Goal: Task Accomplishment & Management: Complete application form

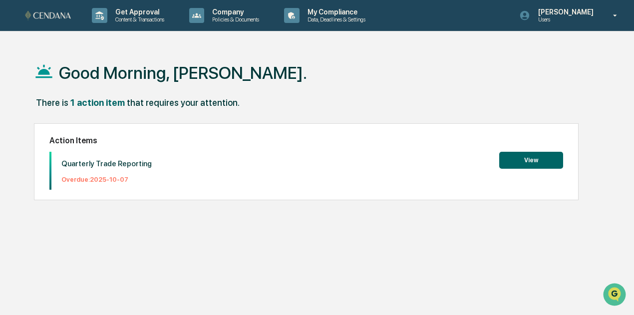
click at [533, 161] on button "View" at bounding box center [531, 160] width 64 height 17
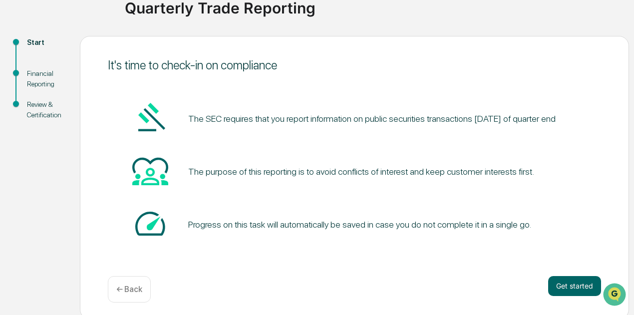
scroll to position [87, 0]
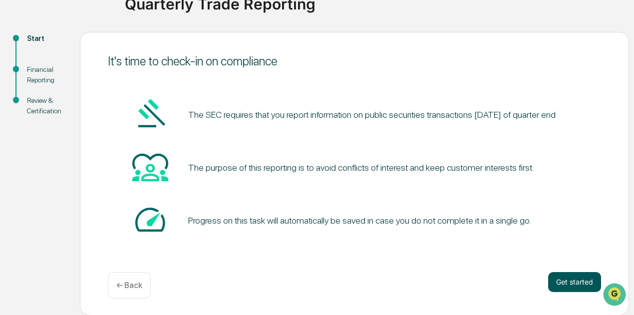
click at [579, 280] on button "Get started" at bounding box center [574, 282] width 53 height 20
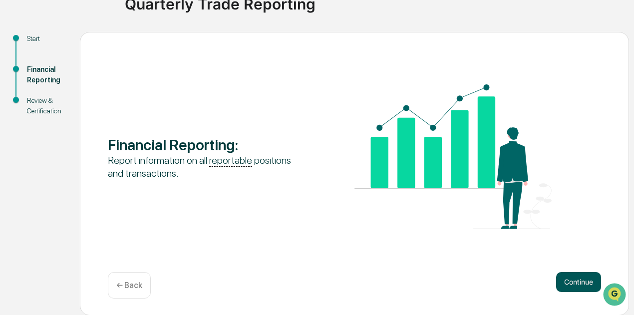
click at [592, 281] on button "Continue" at bounding box center [578, 282] width 45 height 20
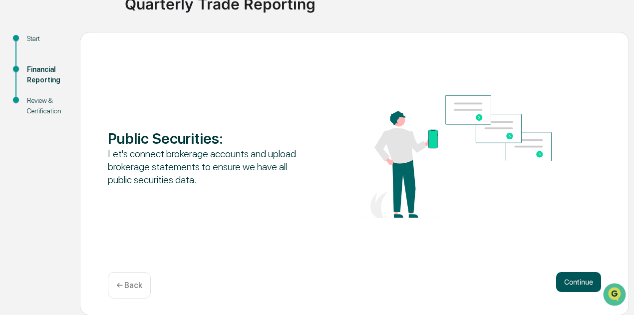
click at [585, 277] on button "Continue" at bounding box center [578, 282] width 45 height 20
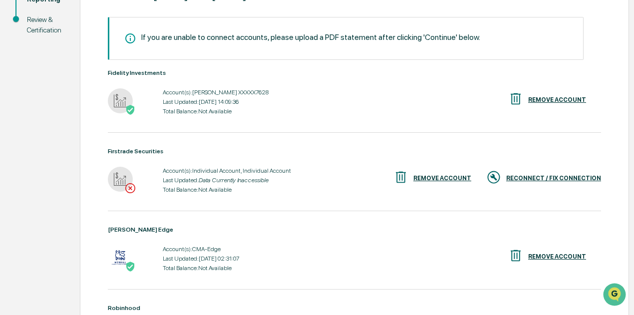
scroll to position [187, 0]
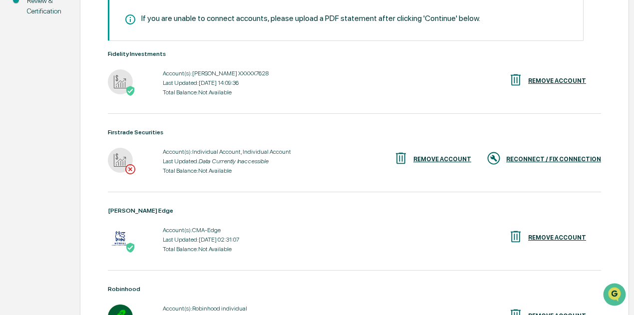
click at [519, 163] on div "RECONNECT / FIX CONNECTION" at bounding box center [543, 159] width 115 height 16
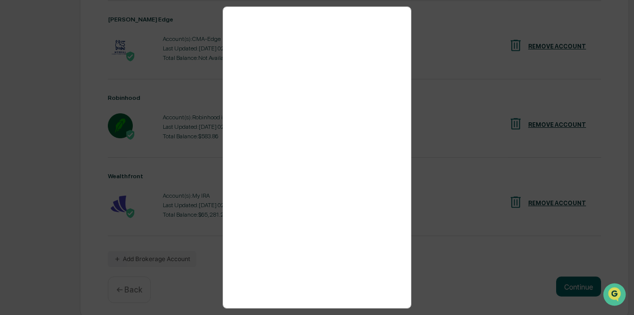
scroll to position [382, 0]
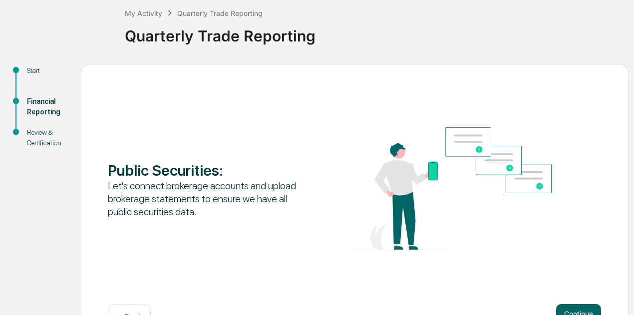
scroll to position [87, 0]
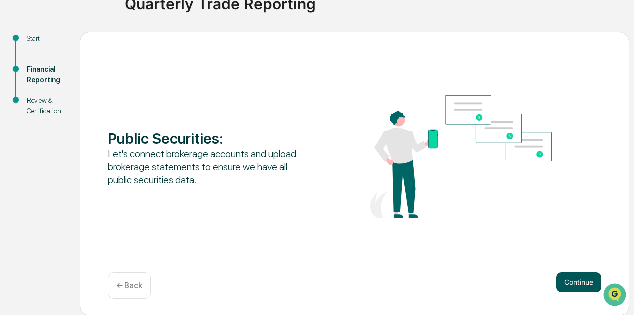
click at [579, 279] on button "Continue" at bounding box center [578, 282] width 45 height 20
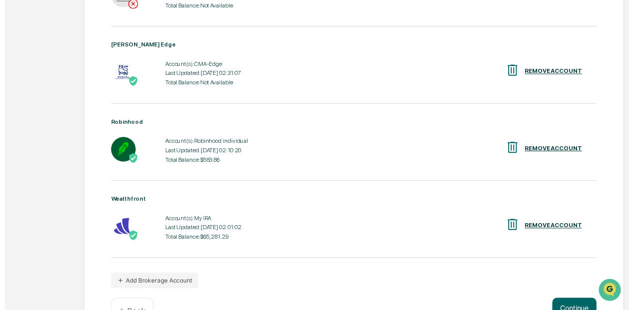
scroll to position [382, 0]
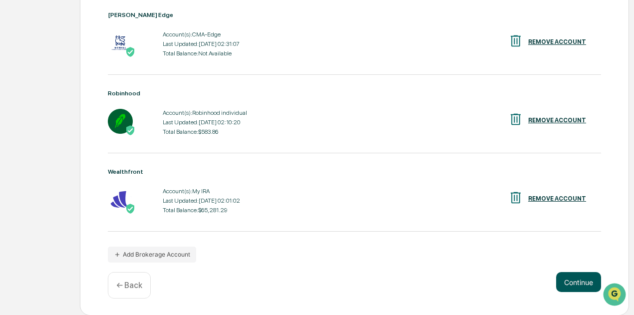
click at [571, 276] on button "Continue" at bounding box center [578, 282] width 45 height 20
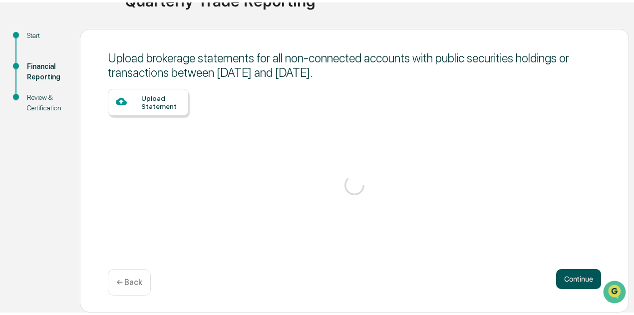
scroll to position [87, 0]
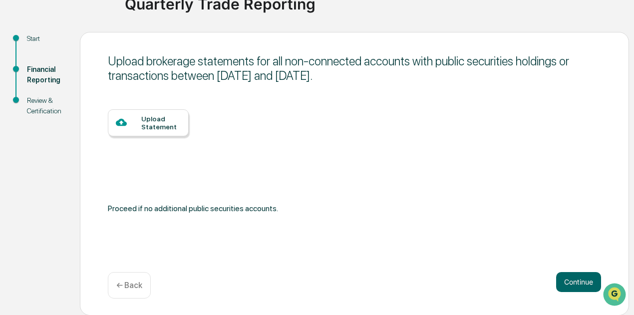
click at [169, 128] on div "Upload Statement" at bounding box center [160, 123] width 39 height 16
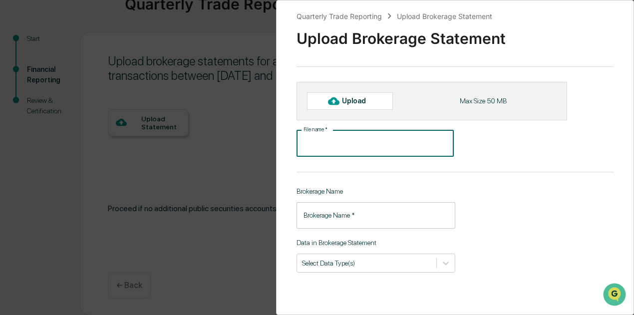
click at [348, 148] on input "File name   *" at bounding box center [374, 143] width 157 height 26
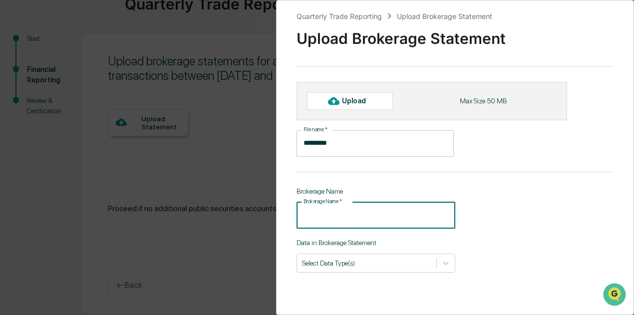
click at [355, 215] on input "Brokerage Name   *" at bounding box center [375, 215] width 159 height 26
click at [339, 101] on div at bounding box center [333, 101] width 16 height 16
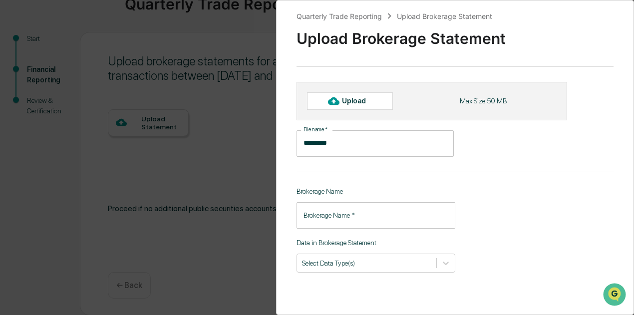
type input "****"
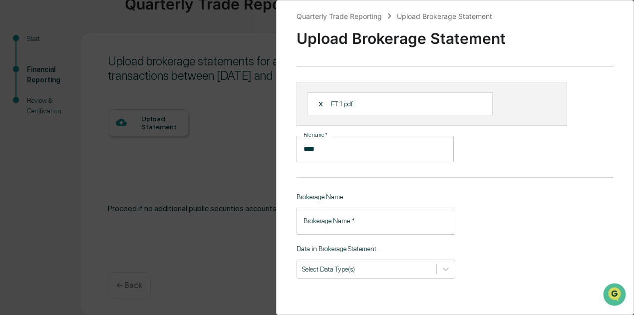
click at [365, 221] on input "Brokerage Name   *" at bounding box center [375, 221] width 159 height 26
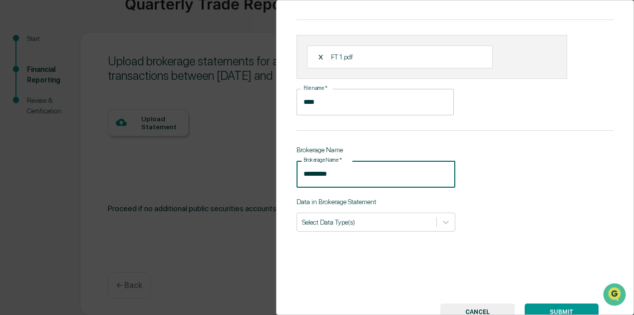
scroll to position [89, 0]
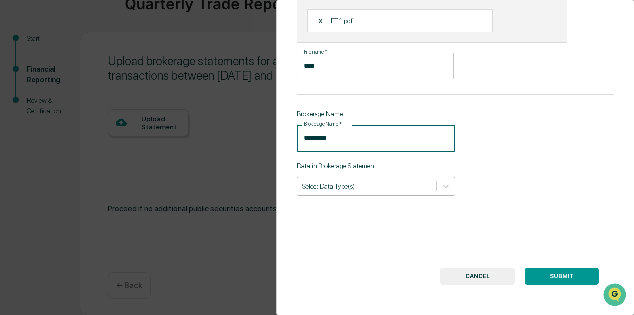
type input "*********"
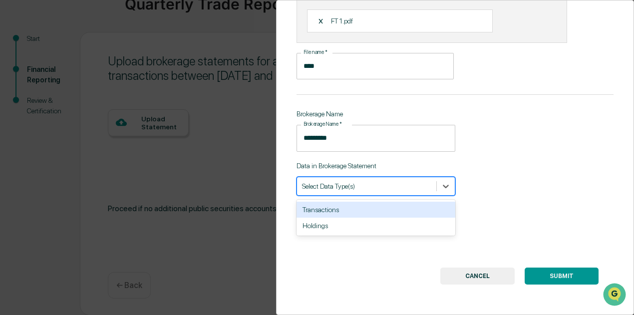
click at [365, 184] on div at bounding box center [366, 185] width 129 height 9
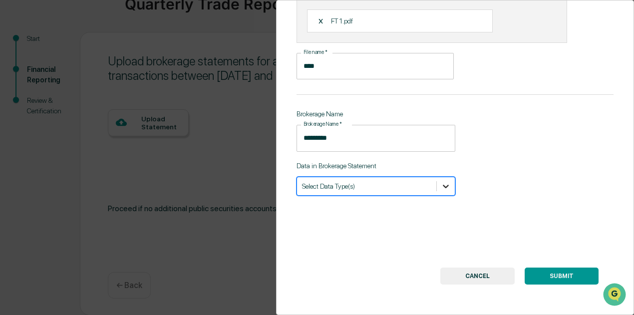
click at [445, 183] on icon at bounding box center [446, 186] width 10 height 10
click at [445, 181] on icon at bounding box center [446, 186] width 10 height 10
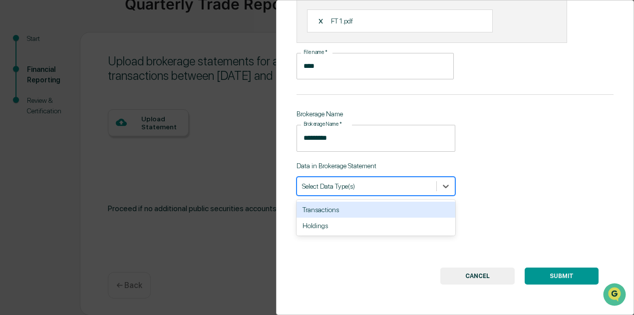
click at [358, 204] on div "Transactions" at bounding box center [375, 210] width 159 height 16
click at [358, 204] on div "Holdings" at bounding box center [375, 210] width 159 height 16
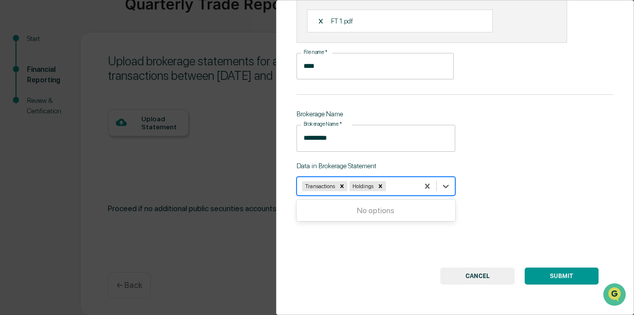
click at [566, 270] on button "SUBMIT" at bounding box center [561, 275] width 74 height 17
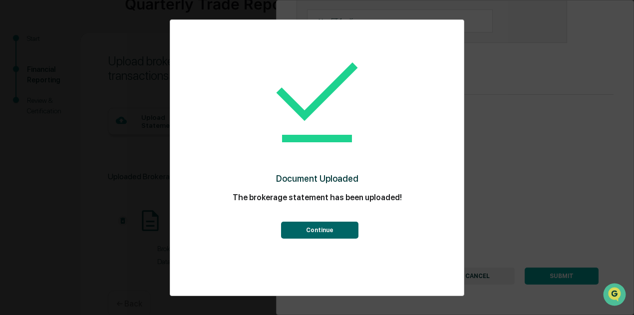
drag, startPoint x: 317, startPoint y: 226, endPoint x: 318, endPoint y: 216, distance: 10.5
click at [317, 227] on button "Continue" at bounding box center [319, 230] width 77 height 17
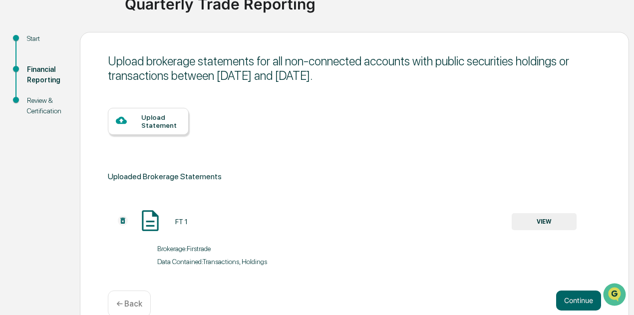
click at [143, 119] on div "Upload Statement" at bounding box center [160, 121] width 39 height 16
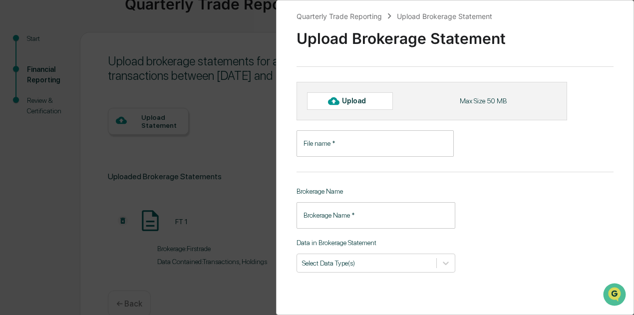
click at [371, 101] on div "Upload" at bounding box center [358, 101] width 32 height 8
type input "****"
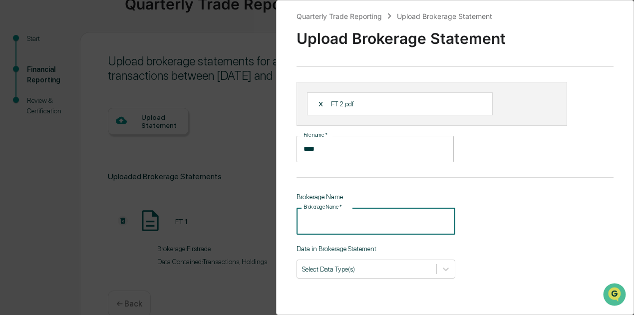
click at [315, 218] on input "Brokerage Name   *" at bounding box center [375, 221] width 159 height 26
type input "*********"
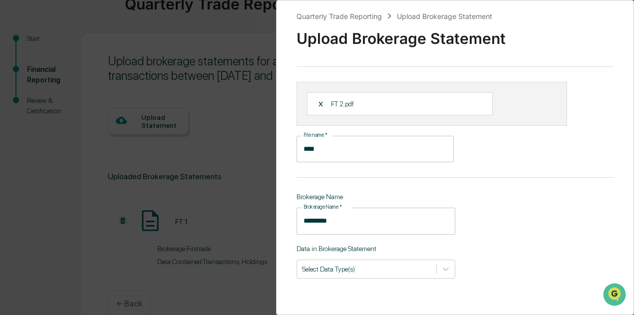
click at [349, 255] on div "Data in Brokerage Statement Select Data Type(s)" at bounding box center [375, 262] width 159 height 34
click at [355, 268] on div "Quarterly Trade Reporting Upload Brokerage Statement Upload Brokerage Statement…" at bounding box center [455, 157] width 358 height 315
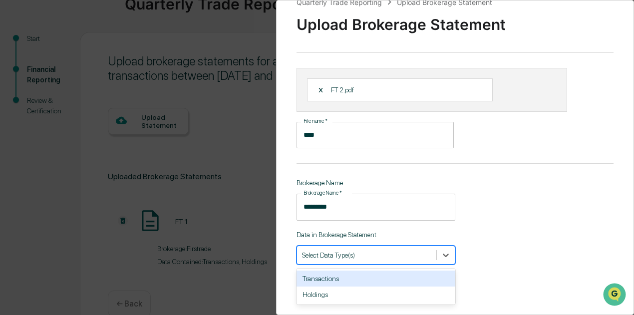
click at [348, 281] on div "Transactions" at bounding box center [375, 278] width 159 height 16
click at [342, 282] on div "Holdings" at bounding box center [375, 278] width 159 height 16
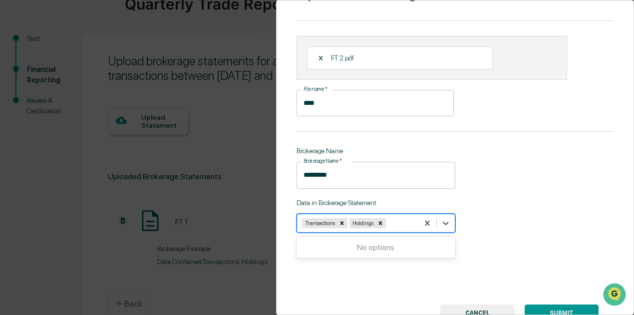
scroll to position [89, 0]
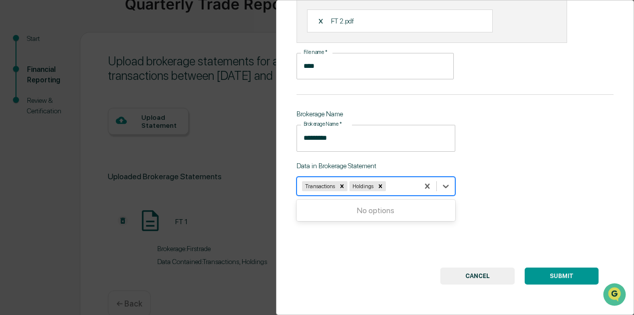
click at [565, 268] on button "SUBMIT" at bounding box center [561, 275] width 74 height 17
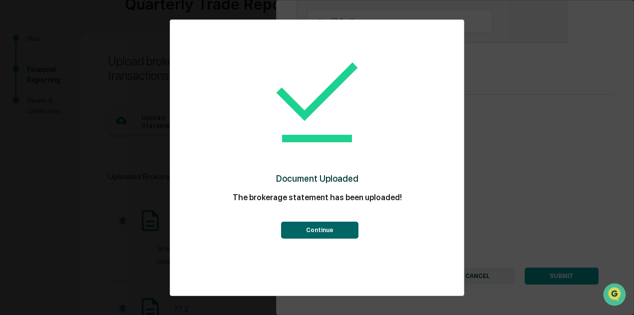
click at [322, 226] on button "Continue" at bounding box center [319, 230] width 77 height 17
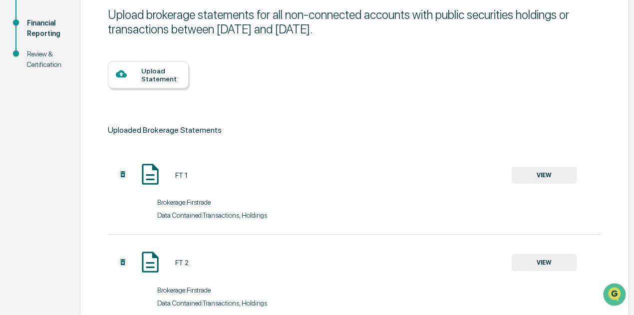
scroll to position [195, 0]
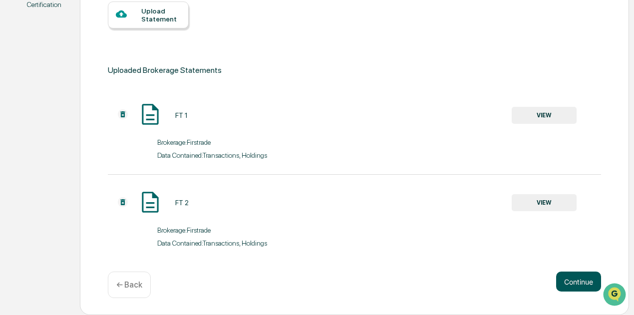
click at [572, 280] on button "Continue" at bounding box center [578, 281] width 45 height 20
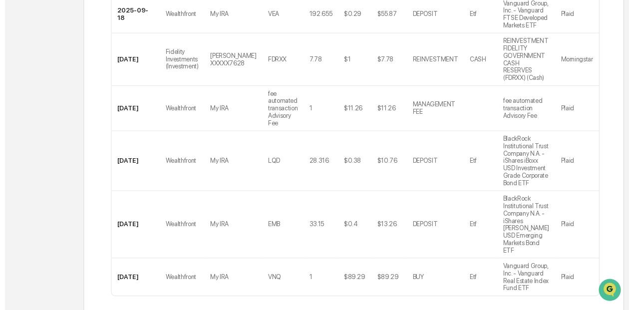
scroll to position [610, 0]
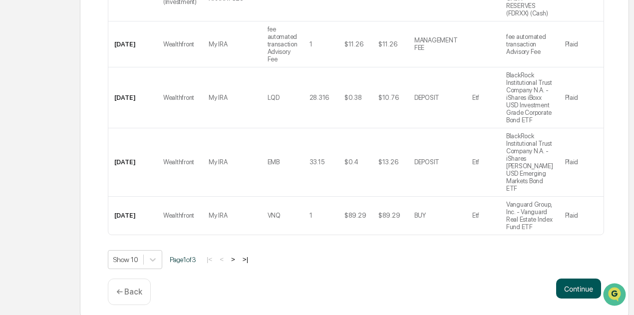
click at [585, 285] on button "Continue" at bounding box center [578, 288] width 45 height 20
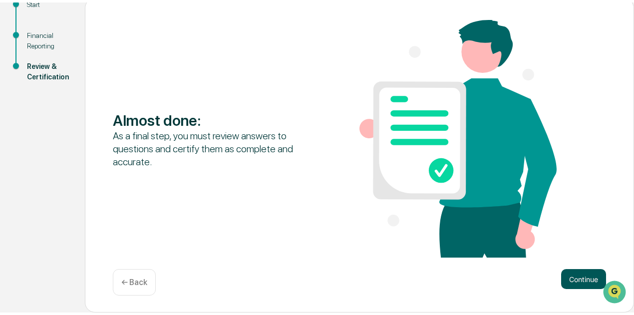
scroll to position [119, 0]
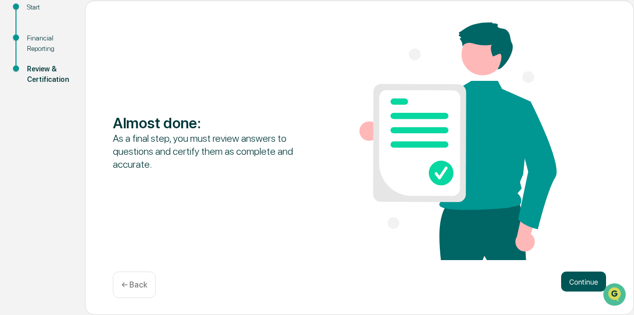
click at [579, 281] on button "Continue" at bounding box center [583, 281] width 45 height 20
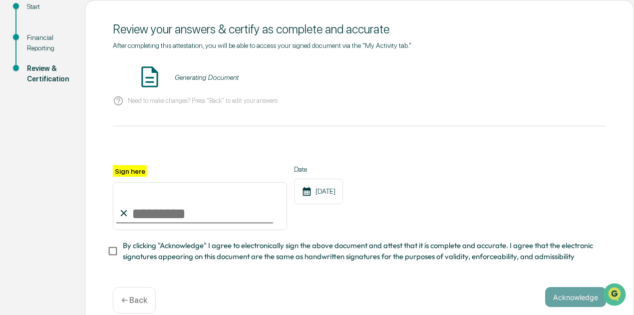
click at [122, 216] on icon at bounding box center [124, 213] width 6 height 6
click at [133, 217] on input "Sign here" at bounding box center [200, 206] width 174 height 48
type input "**********"
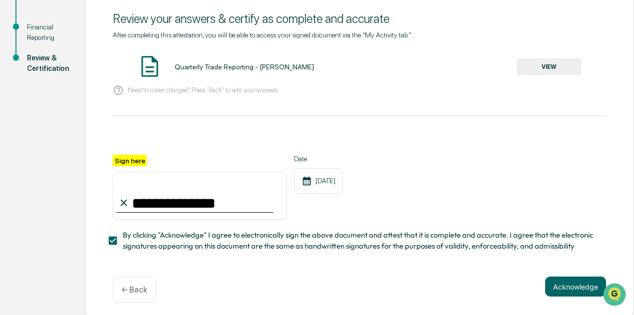
scroll to position [138, 0]
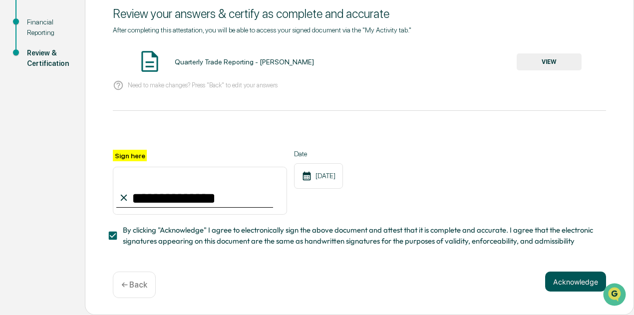
click at [574, 277] on button "Acknowledge" at bounding box center [575, 281] width 61 height 20
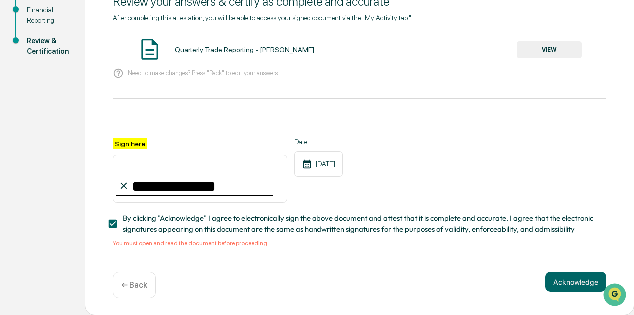
scroll to position [150, 0]
click at [553, 48] on button "VIEW" at bounding box center [548, 49] width 65 height 17
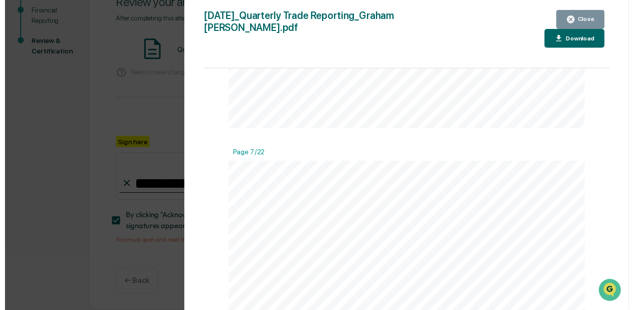
scroll to position [2844, 0]
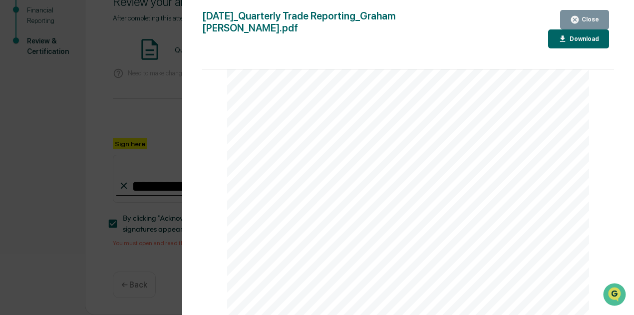
click at [582, 16] on div "Close" at bounding box center [588, 19] width 19 height 7
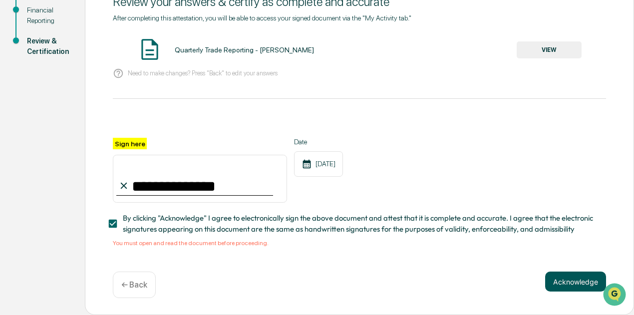
click at [573, 277] on button "Acknowledge" at bounding box center [575, 281] width 61 height 20
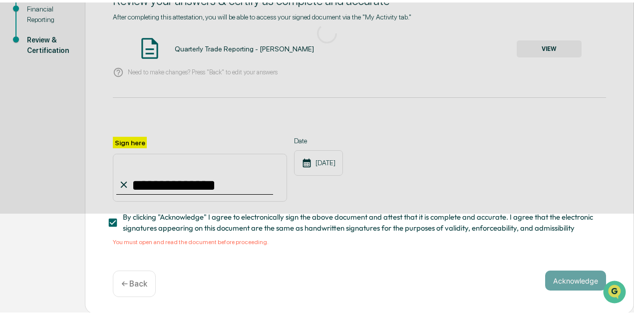
scroll to position [87, 0]
